Goal: Information Seeking & Learning: Learn about a topic

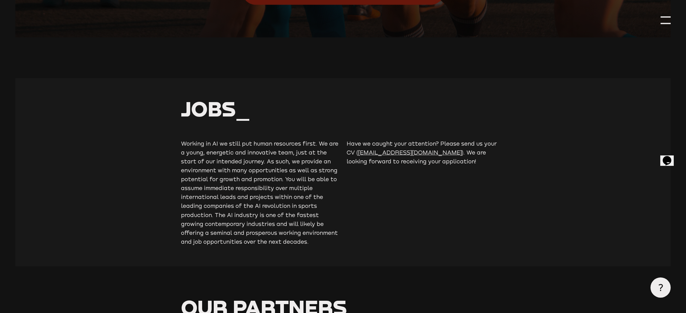
scroll to position [1721, 0]
click at [212, 141] on p "Working in AI we still put human resources first. We are a young, energetic and…" at bounding box center [260, 191] width 158 height 107
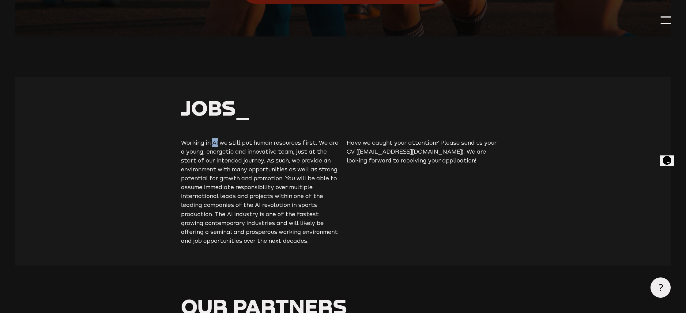
click at [212, 141] on p "Working in AI we still put human resources first. We are a young, energetic and…" at bounding box center [260, 191] width 158 height 107
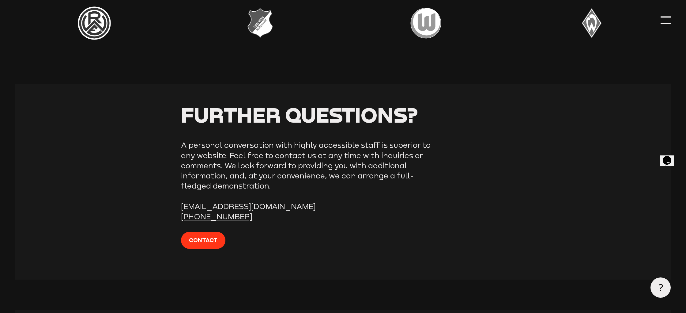
scroll to position [2304, 0]
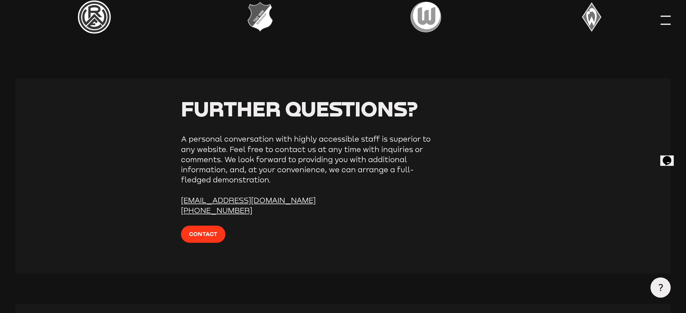
click at [666, 16] on div at bounding box center [666, 16] width 10 height 1
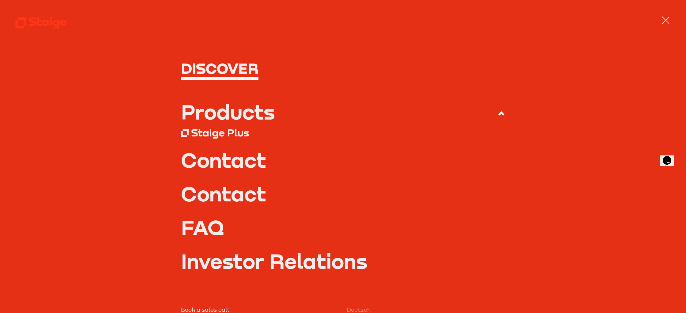
click at [666, 16] on div at bounding box center [666, 20] width 10 height 10
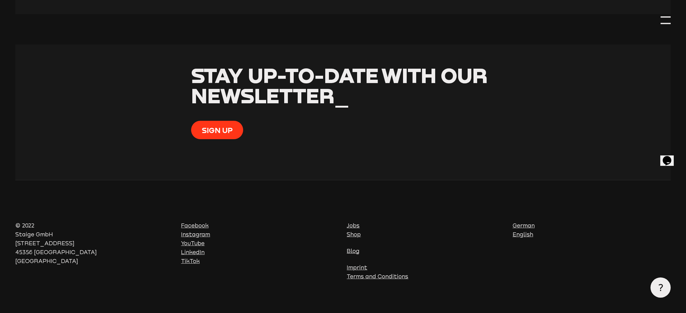
scroll to position [2572, 0]
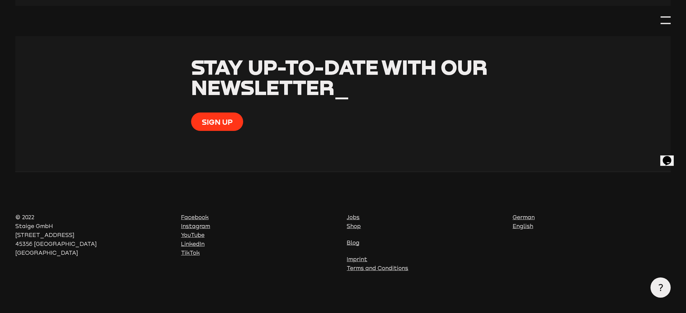
click at [519, 217] on link "German" at bounding box center [524, 217] width 22 height 6
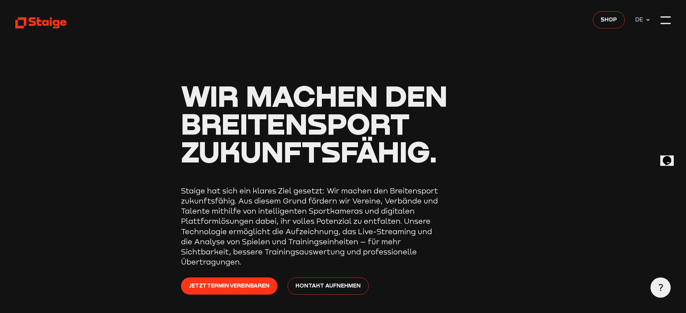
scroll to position [3, 0]
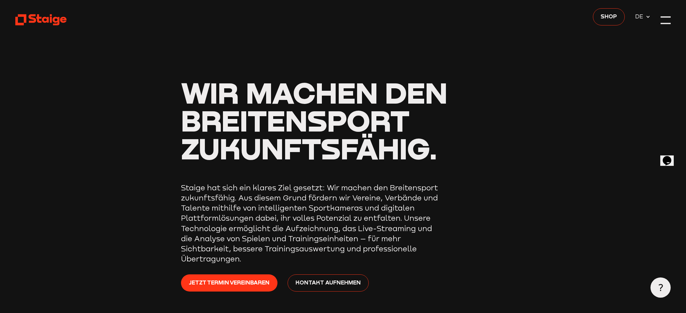
click at [266, 199] on p "Staige hat sich ein klares Ziel gesetzt: Wir machen den Breitensport zukunftsfä…" at bounding box center [311, 223] width 260 height 81
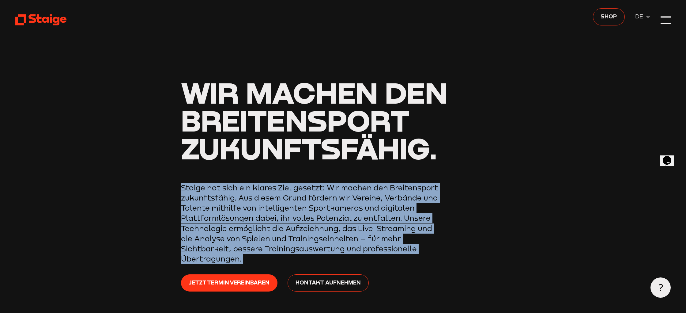
click at [266, 199] on p "Staige hat sich ein klares Ziel gesetzt: Wir machen den Breitensport zukunftsfä…" at bounding box center [311, 223] width 260 height 81
click at [310, 191] on p "Staige hat sich ein klares Ziel gesetzt: Wir machen den Breitensport zukunftsfä…" at bounding box center [311, 223] width 260 height 81
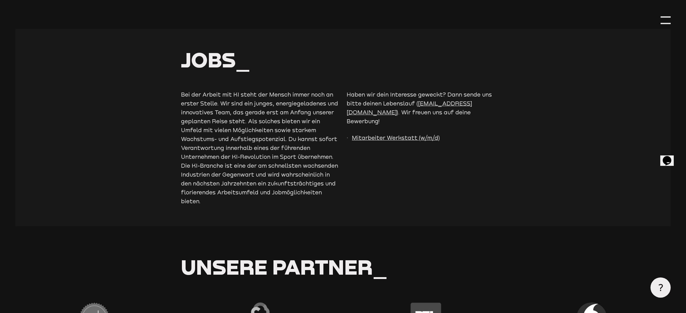
scroll to position [1782, 0]
click at [272, 92] on p "Bei der Arbeit mit KI steht der Mensch immer noch an erster Stelle. Wir sind ei…" at bounding box center [260, 147] width 158 height 116
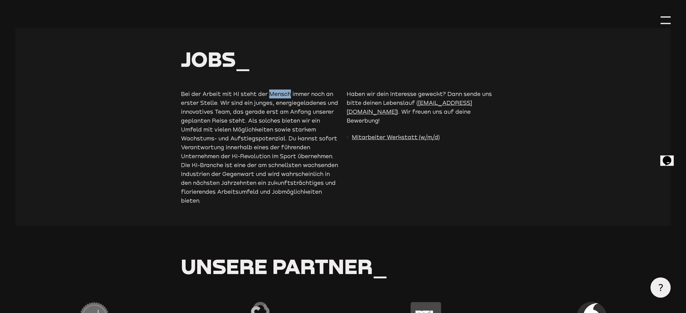
click at [272, 92] on p "Bei der Arbeit mit KI steht der Mensch immer noch an erster Stelle. Wir sind ei…" at bounding box center [260, 147] width 158 height 116
click at [253, 101] on p "Bei der Arbeit mit KI steht der Mensch immer noch an erster Stelle. Wir sind ei…" at bounding box center [260, 147] width 158 height 116
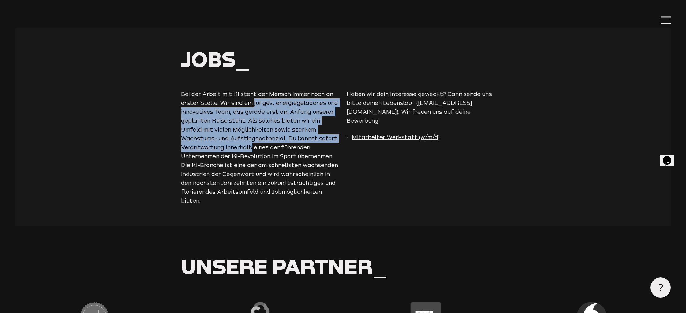
drag, startPoint x: 253, startPoint y: 101, endPoint x: 242, endPoint y: 149, distance: 48.7
click at [242, 149] on p "Bei der Arbeit mit KI steht der Mensch immer noch an erster Stelle. Wir sind ei…" at bounding box center [260, 147] width 158 height 116
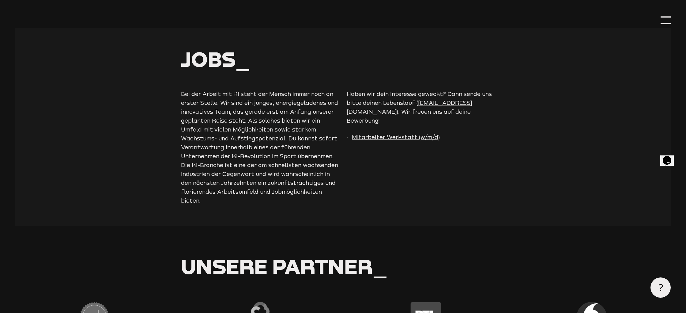
click at [208, 166] on p "Bei der Arbeit mit KI steht der Mensch immer noch an erster Stelle. Wir sind ei…" at bounding box center [260, 147] width 158 height 116
click at [185, 165] on p "Bei der Arbeit mit KI steht der Mensch immer noch an erster Stelle. Wir sind ei…" at bounding box center [260, 147] width 158 height 116
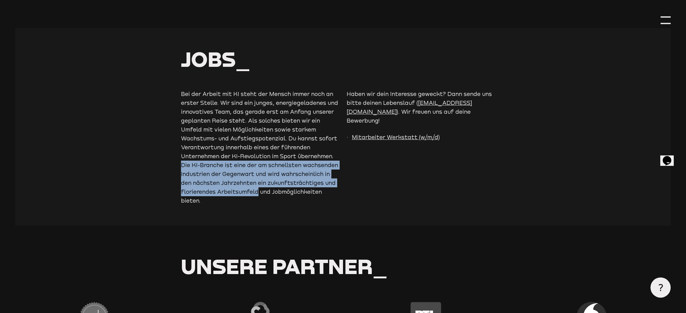
drag, startPoint x: 185, startPoint y: 165, endPoint x: 240, endPoint y: 192, distance: 61.5
click at [233, 194] on p "Bei der Arbeit mit KI steht der Mensch immer noch an erster Stelle. Wir sind ei…" at bounding box center [260, 147] width 158 height 116
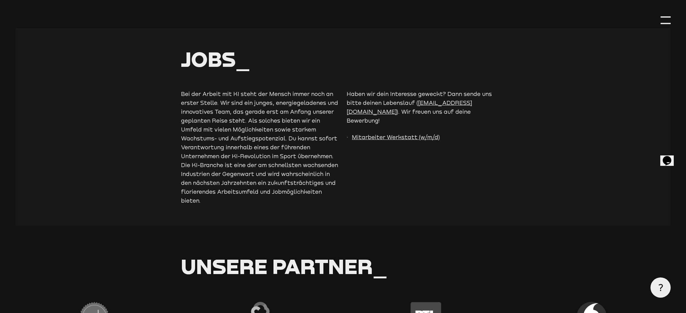
click at [360, 101] on p "Haben wir dein Interesse geweckt? Dann sende uns bitte deinen Lebenslauf ( jobs…" at bounding box center [426, 107] width 158 height 36
click at [350, 99] on p "Haben wir dein Interesse geweckt? Dann sende uns bitte deinen Lebenslauf ( jobs…" at bounding box center [426, 107] width 158 height 36
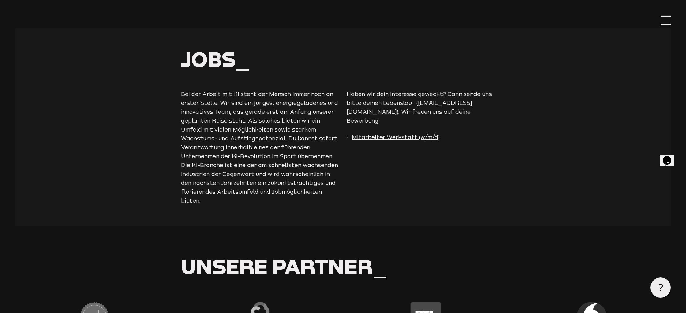
click at [666, 22] on div at bounding box center [666, 20] width 10 height 10
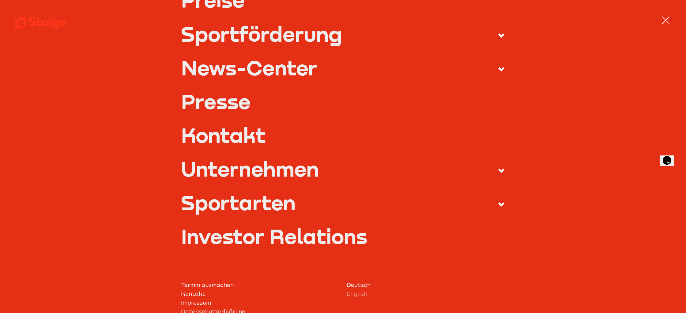
click at [303, 164] on div "Unternehmen" at bounding box center [250, 169] width 138 height 20
click at [0, 0] on input "Unternehmen" at bounding box center [0, 0] width 0 height 0
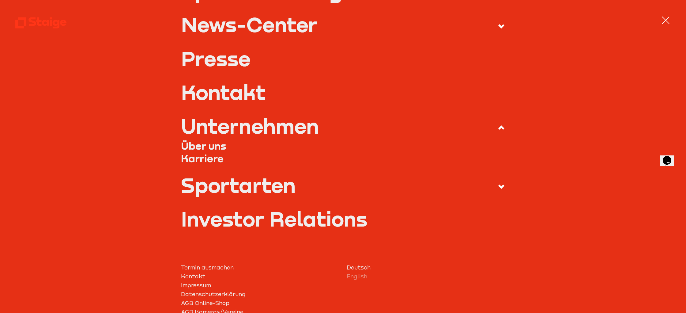
scroll to position [145, 0]
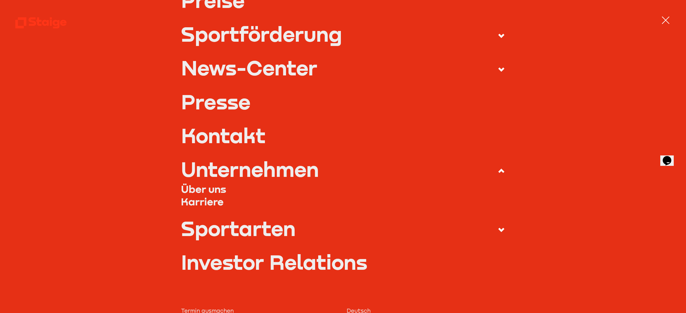
click at [213, 200] on link "Karriere" at bounding box center [343, 201] width 324 height 13
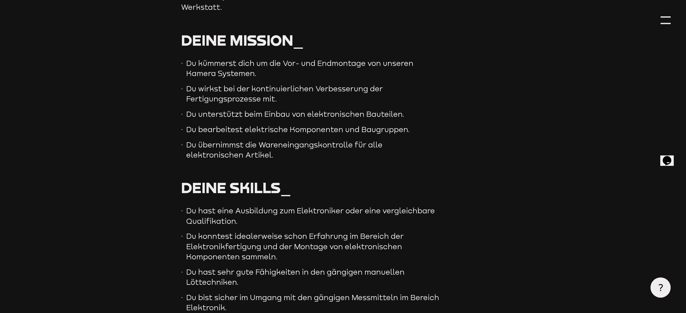
scroll to position [308, 0]
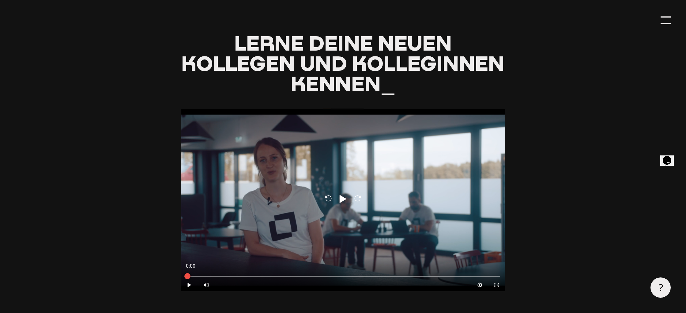
scroll to position [567, 0]
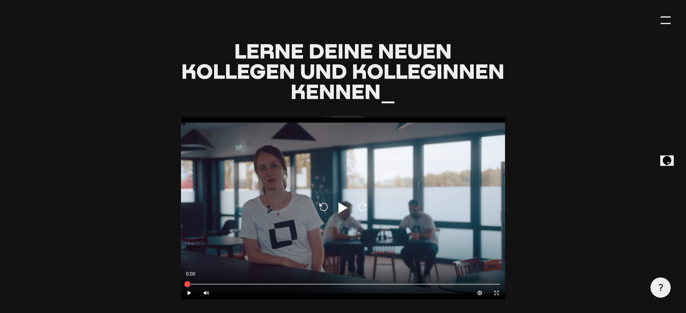
click at [342, 202] on icon "Play" at bounding box center [343, 207] width 15 height 15
type input "0.8"
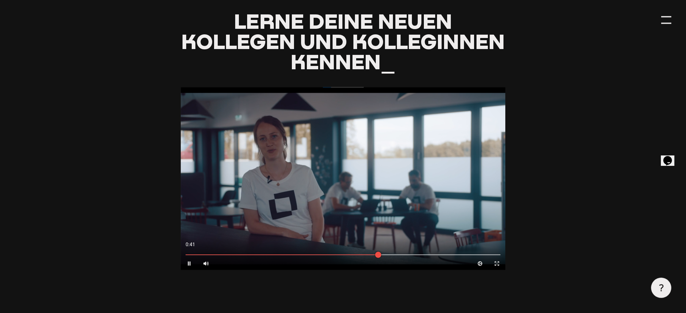
scroll to position [588, 0]
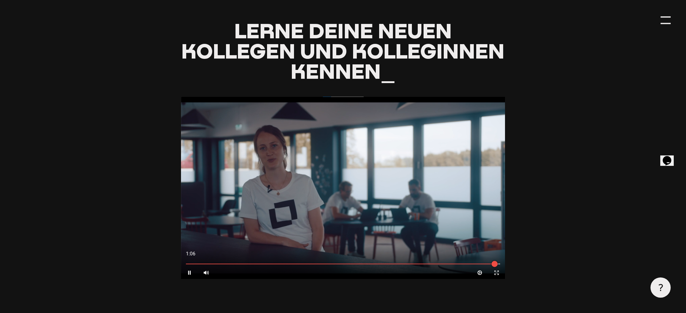
click at [442, 183] on div at bounding box center [343, 187] width 324 height 182
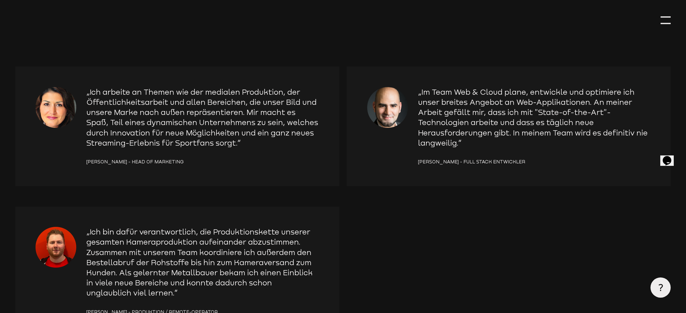
scroll to position [886, 0]
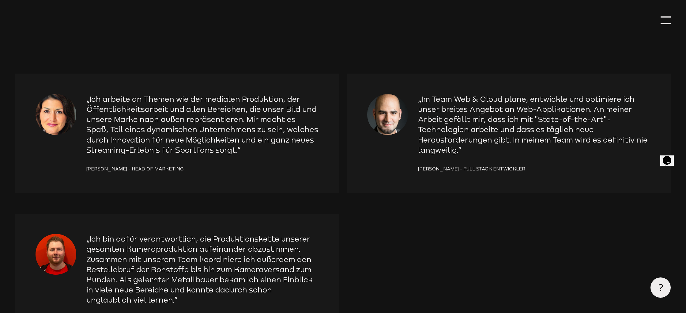
click at [559, 109] on p "„Im Team Web & Cloud plane, entwickle und optimiere ich unser breites Angebot a…" at bounding box center [534, 124] width 232 height 61
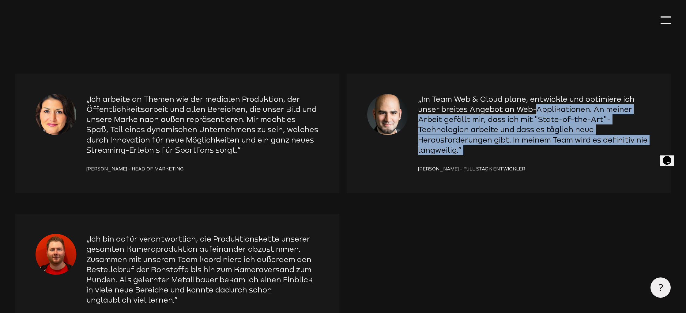
drag, startPoint x: 559, startPoint y: 109, endPoint x: 465, endPoint y: 146, distance: 101.1
click at [465, 146] on p "„Im Team Web & Cloud plane, entwickle und optimiere ich unser breites Angebot a…" at bounding box center [534, 124] width 232 height 61
click at [375, 141] on div "„Im Team Web & Cloud plane, entwickle und optimiere ich unser breites Angebot a…" at bounding box center [508, 133] width 283 height 79
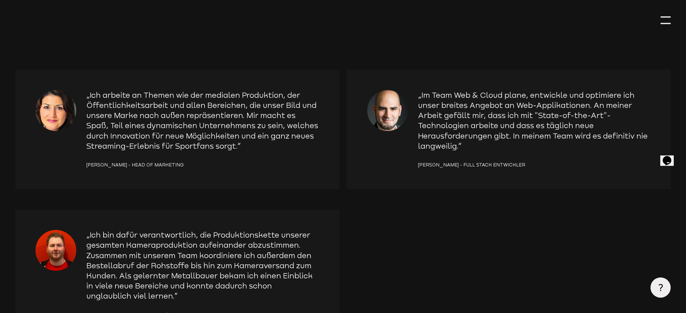
scroll to position [893, 0]
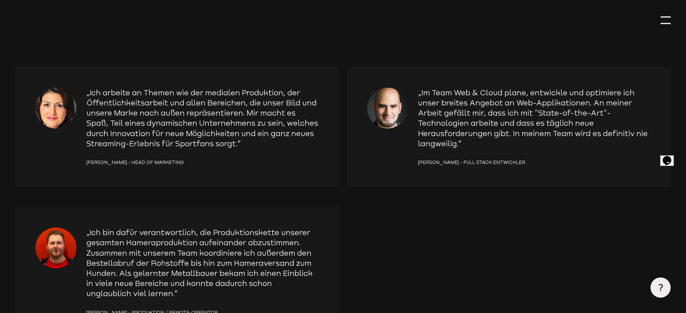
click at [123, 92] on p "„Ich arbeite an Themen wie der medialen Produktion, der Öffentlichkeitsarbeit u…" at bounding box center [202, 118] width 232 height 61
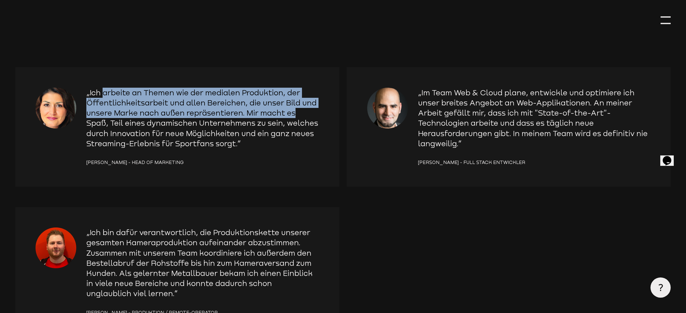
drag, startPoint x: 123, startPoint y: 92, endPoint x: 302, endPoint y: 112, distance: 179.3
click at [302, 112] on p "„Ich arbeite an Themen wie der medialen Produktion, der Öffentlichkeitsarbeit u…" at bounding box center [202, 118] width 232 height 61
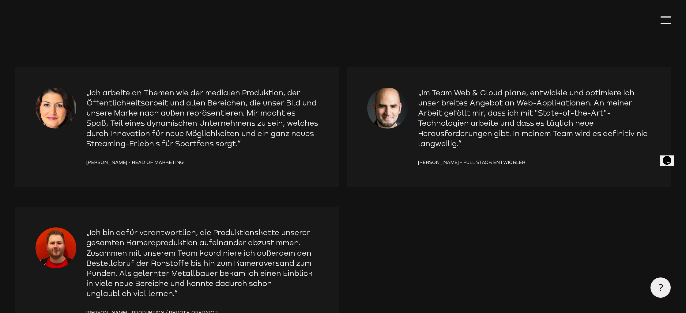
drag, startPoint x: 304, startPoint y: 112, endPoint x: 316, endPoint y: 110, distance: 12.2
click at [316, 110] on p "„Ich arbeite an Themen wie der medialen Produktion, der Öffentlichkeitsarbeit u…" at bounding box center [202, 118] width 232 height 61
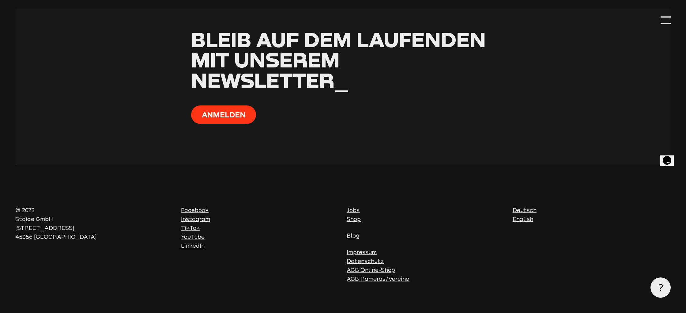
scroll to position [1866, 0]
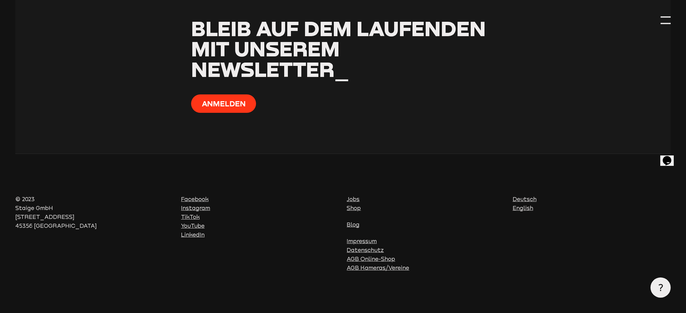
click at [147, 207] on p "© 2023 Staige GmbH Hafenstraße 100 45356 Essen" at bounding box center [94, 212] width 158 height 36
click at [22, 217] on p "© 2023 Staige GmbH Hafenstraße 100 45356 Essen" at bounding box center [94, 212] width 158 height 36
drag, startPoint x: 22, startPoint y: 217, endPoint x: 62, endPoint y: 223, distance: 40.3
click at [62, 223] on p "© 2023 Staige GmbH Hafenstraße 100 45356 Essen" at bounding box center [94, 212] width 158 height 36
copy footer "Hafenstraße 100 45356 Essen"
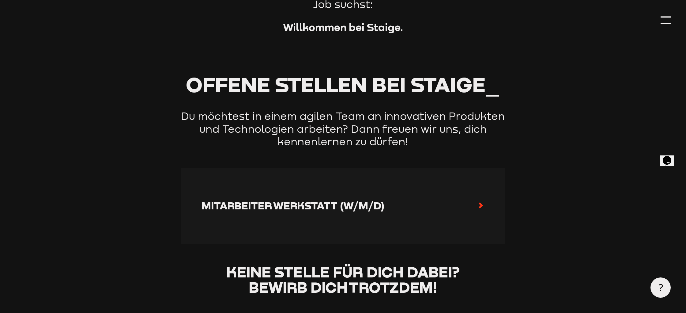
scroll to position [225, 0]
